Goal: Task Accomplishment & Management: Use online tool/utility

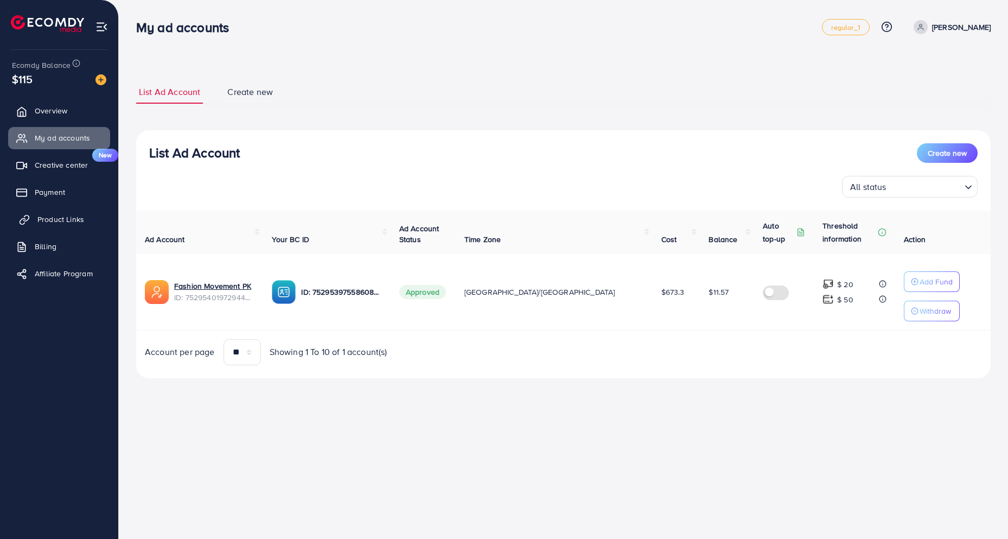
click at [58, 227] on link "Product Links" at bounding box center [59, 219] width 102 height 22
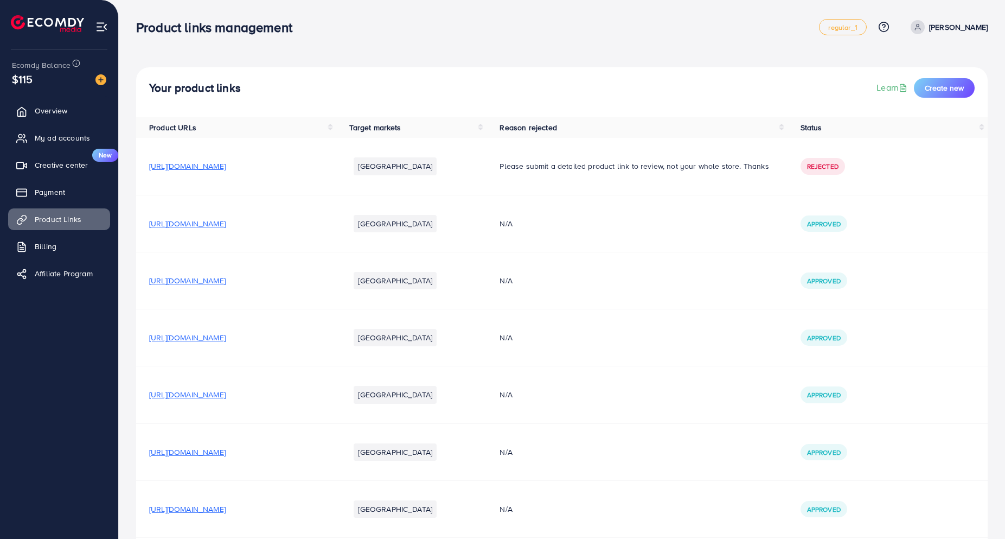
click at [226, 222] on span "[URL][DOMAIN_NAME]" at bounding box center [187, 223] width 76 height 11
click at [226, 336] on span "[URL][DOMAIN_NAME]" at bounding box center [187, 337] width 76 height 11
